Goal: Navigation & Orientation: Find specific page/section

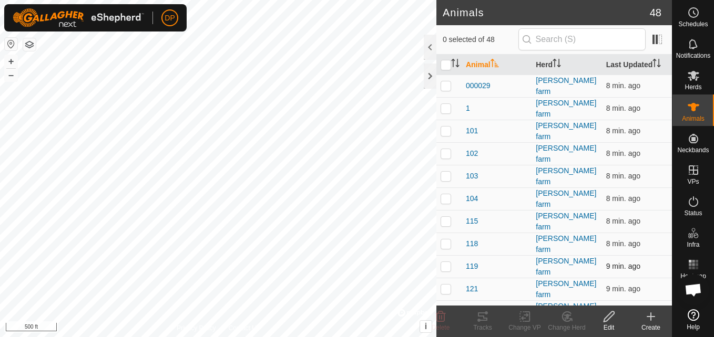
scroll to position [1094, 0]
click at [431, 77] on div at bounding box center [430, 76] width 13 height 25
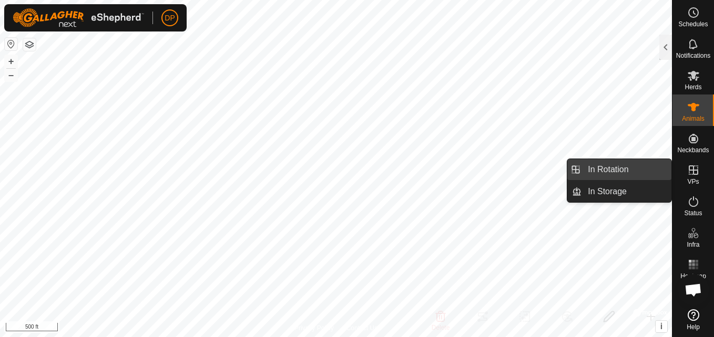
click at [663, 167] on link "In Rotation" at bounding box center [626, 169] width 90 height 21
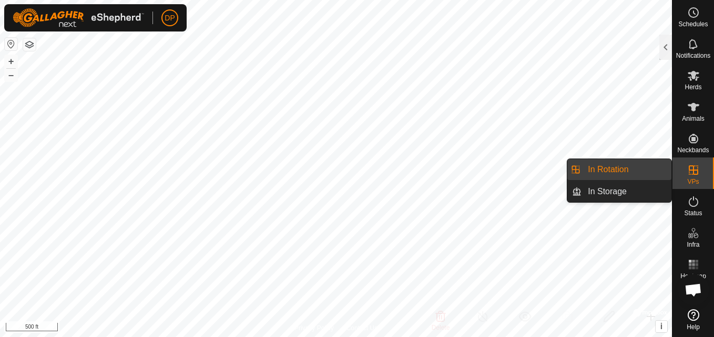
click at [647, 167] on link "In Rotation" at bounding box center [626, 169] width 90 height 21
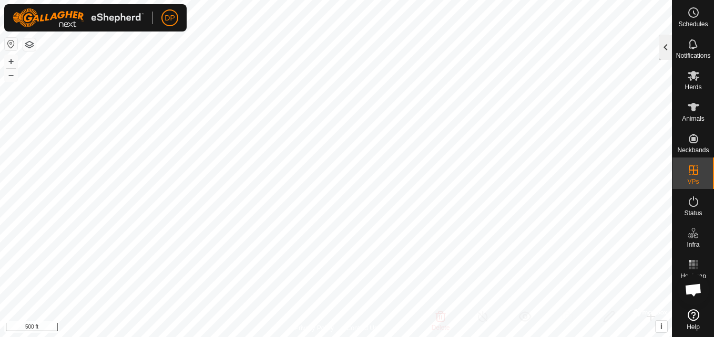
click at [664, 47] on div at bounding box center [665, 47] width 13 height 25
